Goal: Information Seeking & Learning: Check status

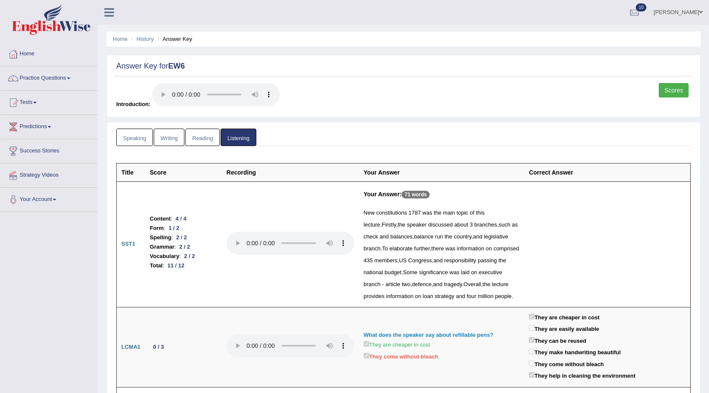
click at [24, 96] on link "Tests" at bounding box center [48, 101] width 97 height 21
click at [30, 150] on link "History" at bounding box center [56, 152] width 80 height 15
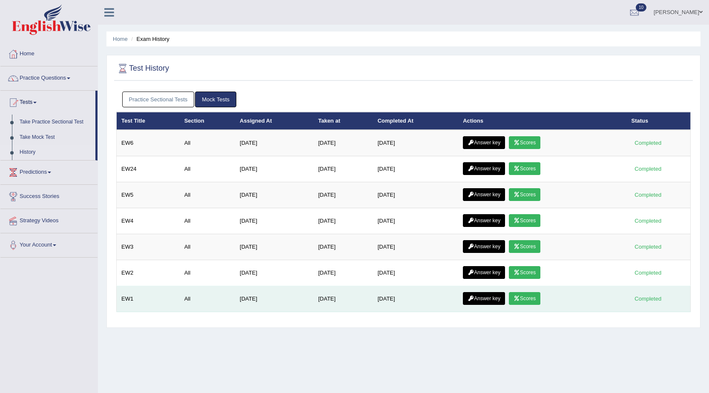
click at [529, 299] on link "Scores" at bounding box center [525, 298] width 32 height 13
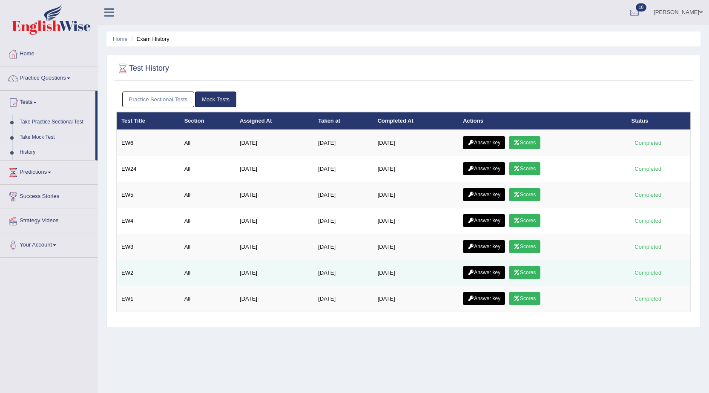
click at [537, 268] on link "Scores" at bounding box center [525, 272] width 32 height 13
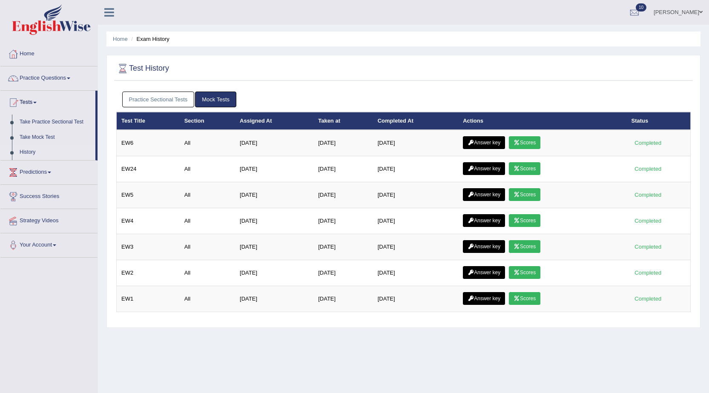
click at [520, 247] on icon at bounding box center [517, 246] width 6 height 5
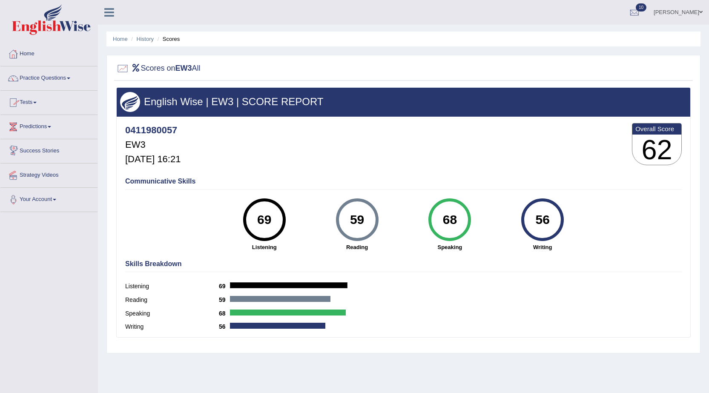
click at [34, 100] on link "Tests" at bounding box center [48, 101] width 97 height 21
click at [29, 152] on link "History" at bounding box center [56, 152] width 80 height 15
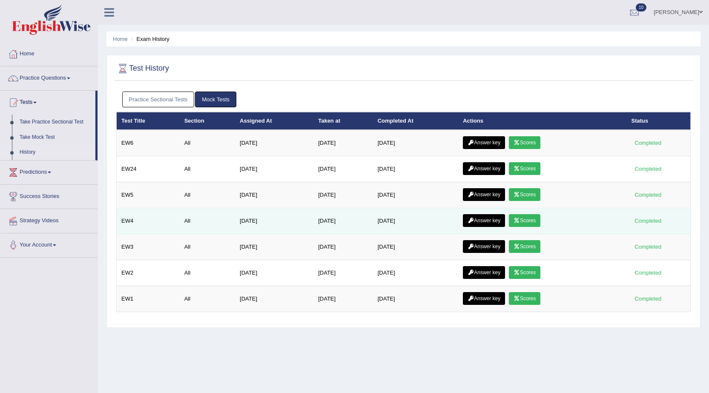
click at [530, 216] on link "Scores" at bounding box center [525, 220] width 32 height 13
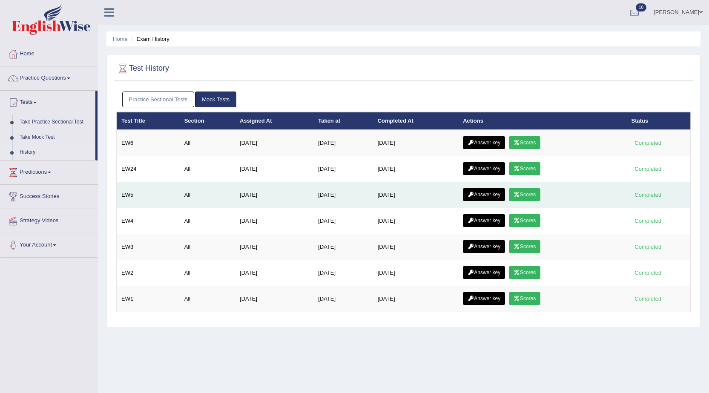
click at [529, 196] on link "Scores" at bounding box center [525, 194] width 32 height 13
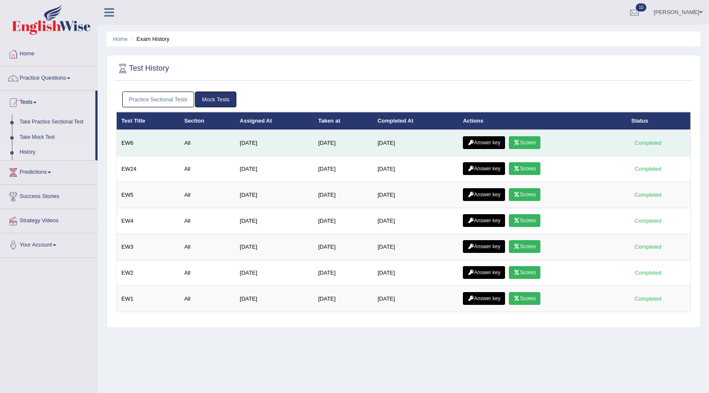
click at [534, 144] on link "Scores" at bounding box center [525, 142] width 32 height 13
